Goal: Task Accomplishment & Management: Use online tool/utility

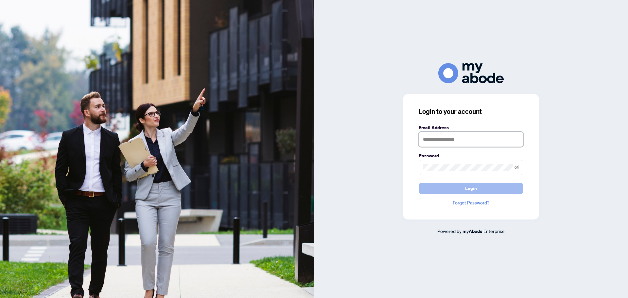
type input "**********"
click at [472, 191] on span "Login" at bounding box center [471, 188] width 12 height 10
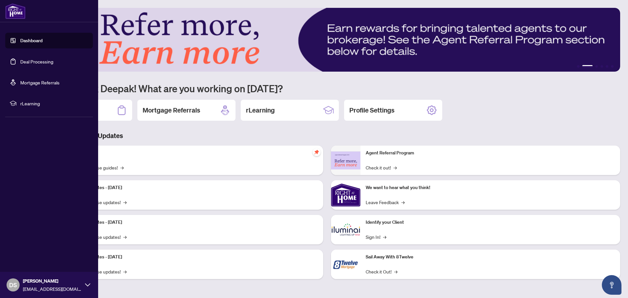
click at [38, 64] on link "Deal Processing" at bounding box center [36, 62] width 33 height 6
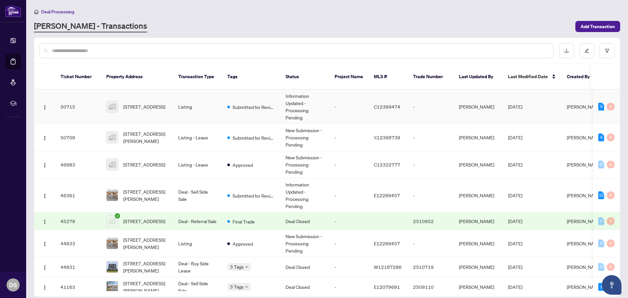
click at [137, 103] on span "[STREET_ADDRESS]" at bounding box center [144, 106] width 42 height 7
click at [137, 99] on main "Deal Processing [PERSON_NAME] - Transactions Add Transaction Ticket Number Prop…" at bounding box center [327, 149] width 602 height 298
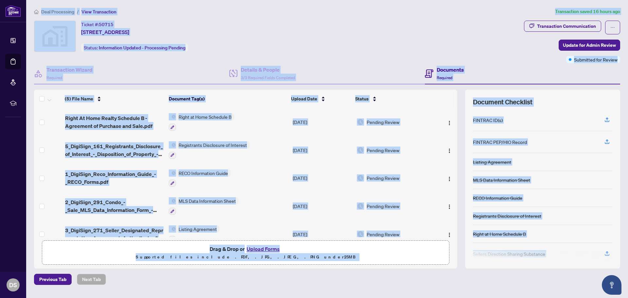
click at [350, 38] on div "Ticket #: 50715 [STREET_ADDRESS] Status: Information Updated - Processing Pendi…" at bounding box center [277, 36] width 487 height 31
